Goal: Task Accomplishment & Management: Use online tool/utility

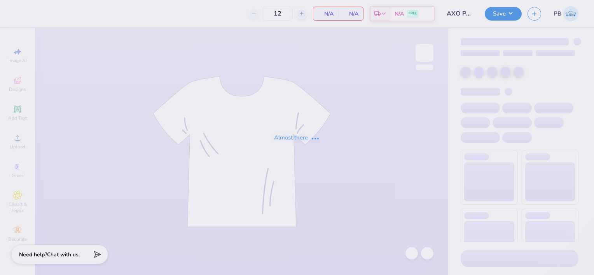
type input "AXO Philo Tanks '25"
type input "24"
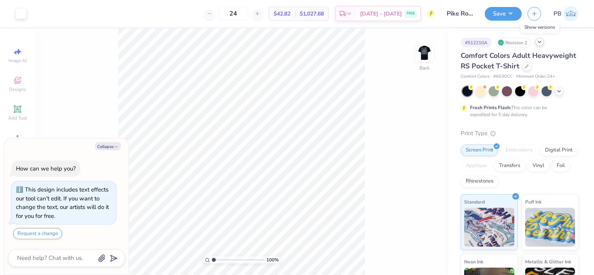
click at [541, 45] on div at bounding box center [539, 42] width 9 height 9
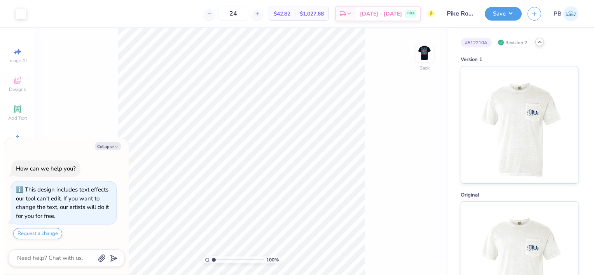
click at [541, 45] on div at bounding box center [539, 42] width 9 height 9
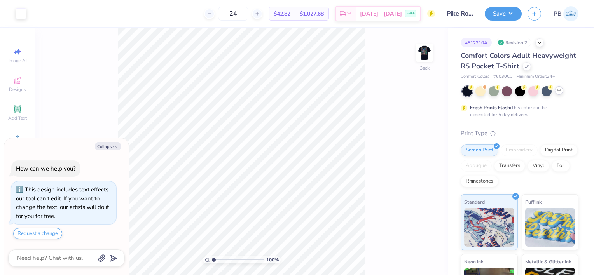
click at [559, 94] on icon at bounding box center [559, 90] width 6 height 6
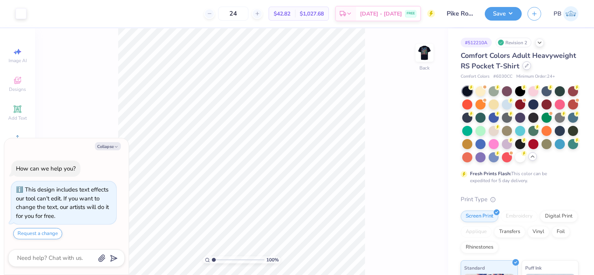
click at [525, 68] on icon at bounding box center [527, 66] width 4 height 4
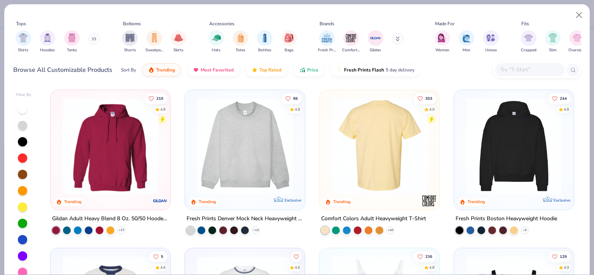
click at [327, 139] on img at bounding box center [275, 146] width 104 height 96
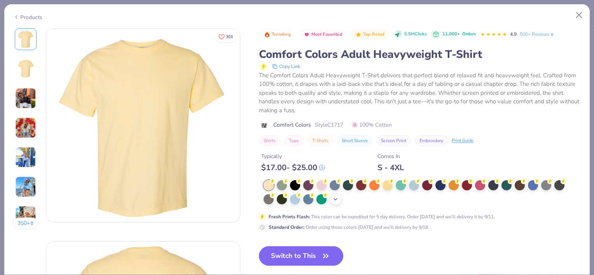
click at [333, 199] on icon at bounding box center [335, 199] width 6 height 6
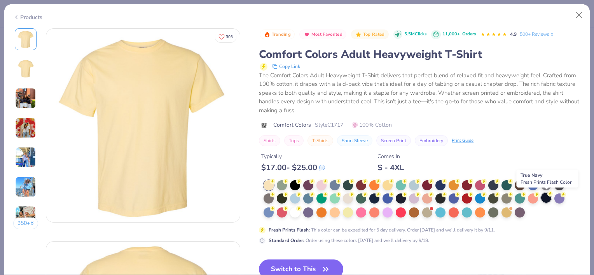
click at [550, 196] on circle at bounding box center [550, 193] width 5 height 5
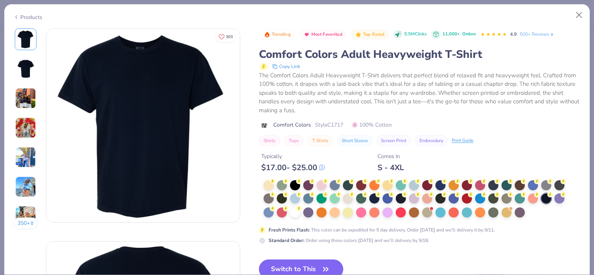
click at [32, 71] on img at bounding box center [25, 68] width 19 height 19
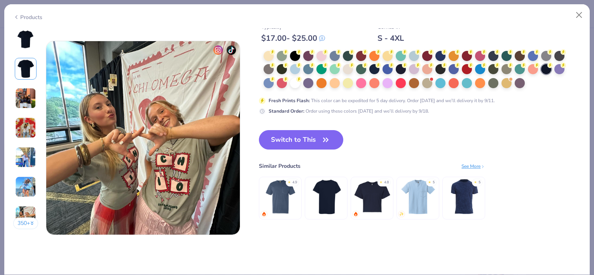
scroll to position [1279, 0]
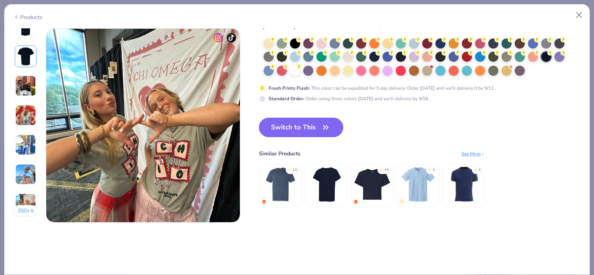
click at [312, 129] on button "Switch to This" at bounding box center [301, 127] width 84 height 19
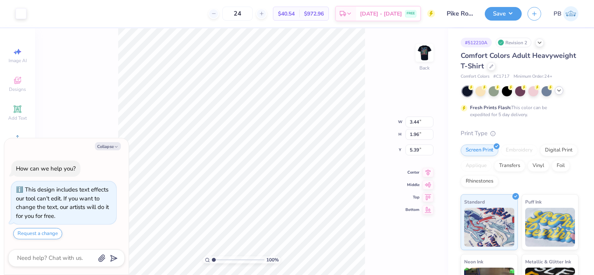
type textarea "x"
type input "3.97"
type textarea "x"
drag, startPoint x: 423, startPoint y: 143, endPoint x: 413, endPoint y: 143, distance: 9.7
click at [413, 143] on input "3.97" at bounding box center [420, 143] width 28 height 11
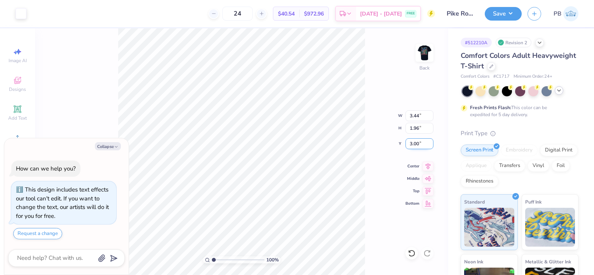
type input "3.00"
type textarea "x"
type input "3.34"
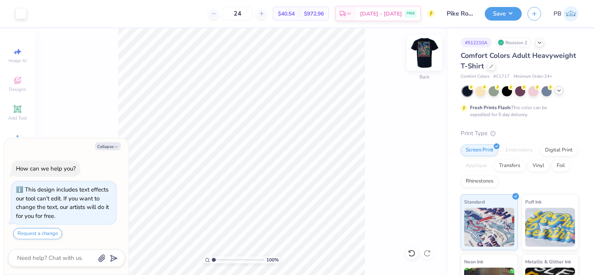
click at [429, 51] on img at bounding box center [424, 52] width 31 height 31
click at [423, 51] on img at bounding box center [424, 52] width 31 height 31
click at [511, 11] on button "Save" at bounding box center [503, 13] width 37 height 14
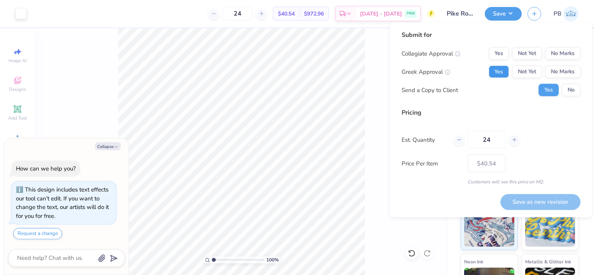
click at [506, 73] on button "Yes" at bounding box center [499, 72] width 20 height 12
click at [562, 55] on button "No Marks" at bounding box center [562, 53] width 35 height 12
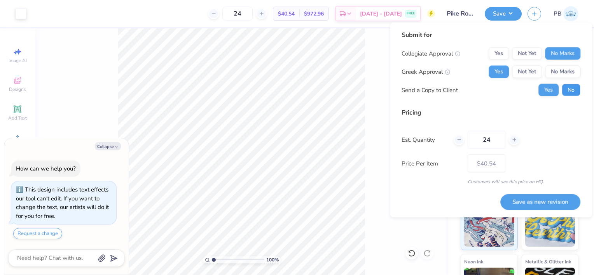
click at [569, 90] on button "No" at bounding box center [571, 90] width 19 height 12
type textarea "x"
click at [524, 199] on button "Save as new revision" at bounding box center [540, 202] width 80 height 16
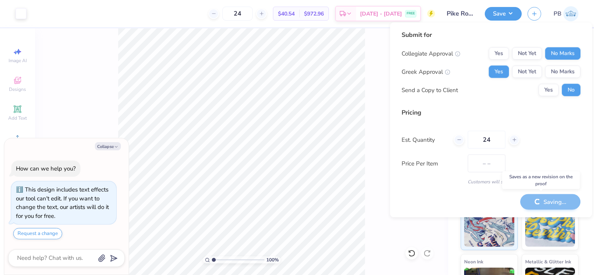
type input "$40.54"
type textarea "x"
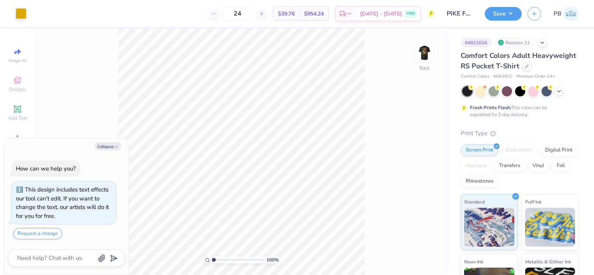
type textarea "x"
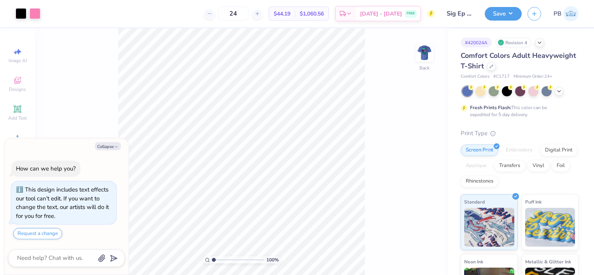
type textarea "x"
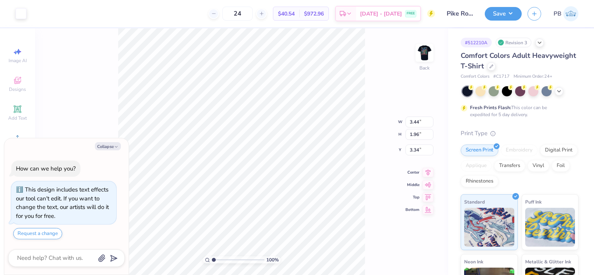
type textarea "x"
type input "4.11"
type textarea "x"
type input "4.00"
click at [510, 20] on div "Save" at bounding box center [503, 14] width 37 height 14
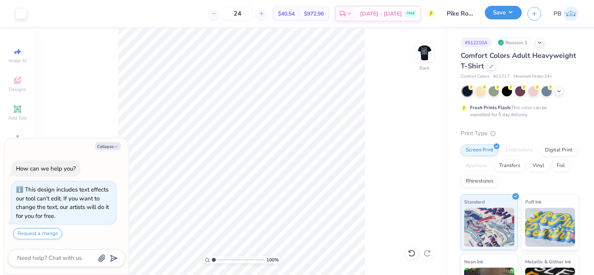
click at [514, 14] on button "Save" at bounding box center [503, 13] width 37 height 14
type textarea "x"
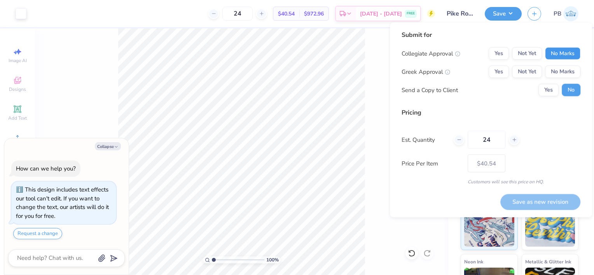
click at [566, 47] on button "No Marks" at bounding box center [562, 53] width 35 height 12
click at [502, 71] on button "Yes" at bounding box center [499, 72] width 20 height 12
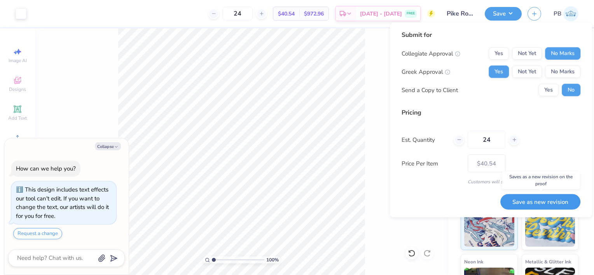
click at [530, 202] on button "Save as new revision" at bounding box center [540, 202] width 80 height 16
type input "$40.54"
type textarea "x"
